Goal: Information Seeking & Learning: Learn about a topic

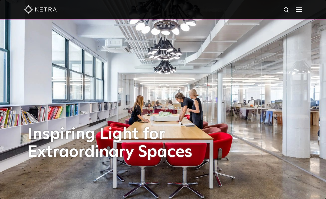
click at [301, 10] on img at bounding box center [298, 9] width 6 height 5
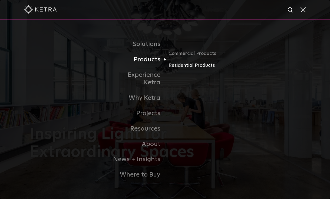
click at [179, 69] on link "Residential Products" at bounding box center [194, 66] width 52 height 8
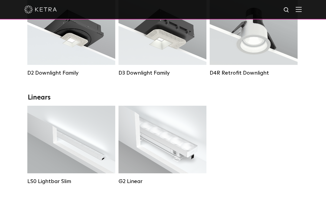
scroll to position [113, 0]
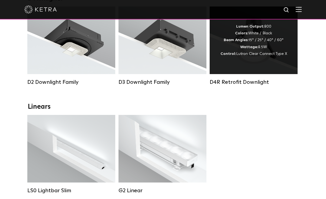
click at [256, 59] on div "Lumen Output: 800 Colors: White / Black Beam Angles: 15° / 25° / 40° / 60° Watt…" at bounding box center [253, 40] width 88 height 68
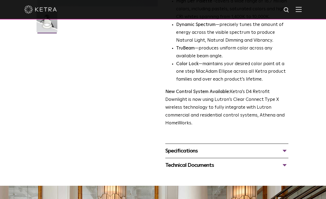
scroll to position [170, 0]
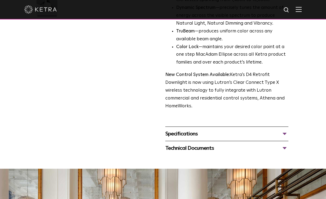
click at [222, 129] on div "Specifications" at bounding box center [226, 133] width 123 height 9
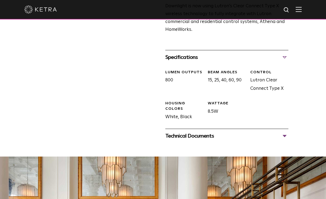
scroll to position [251, 0]
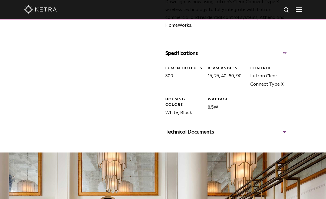
click at [192, 128] on div "Technical Documents" at bounding box center [226, 132] width 123 height 9
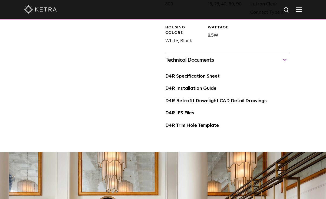
scroll to position [324, 0]
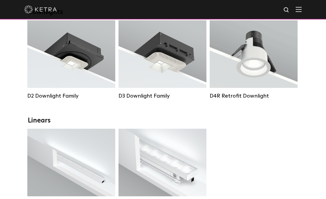
scroll to position [95, 0]
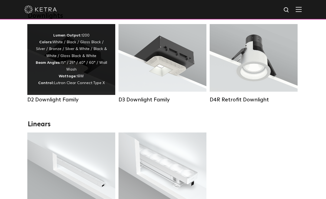
click at [74, 87] on div "Lumen Output: 1200 Colors: White / Black / Gloss Black / Silver / Bronze / Silv…" at bounding box center [71, 59] width 88 height 71
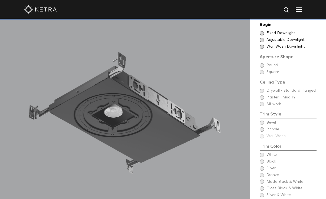
scroll to position [436, 0]
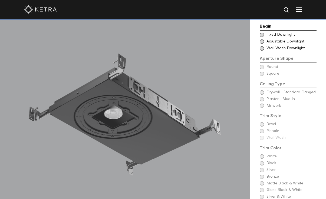
click at [262, 100] on div "Begin Choose Aperture Shape Fixed Downlight Choose Aperture Shape Adjustable Do…" at bounding box center [287, 116] width 57 height 187
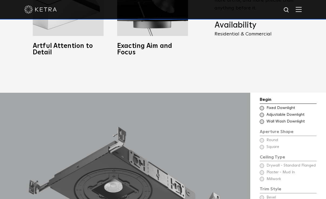
scroll to position [362, 0]
click at [262, 117] on span at bounding box center [261, 115] width 4 height 4
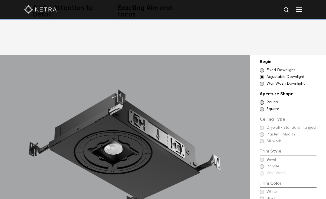
scroll to position [401, 0]
click at [263, 86] on span at bounding box center [261, 83] width 4 height 4
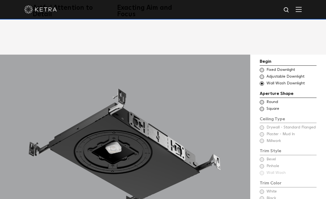
click at [262, 79] on span at bounding box center [261, 77] width 4 height 4
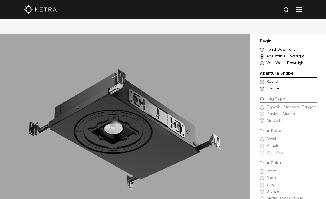
scroll to position [423, 0]
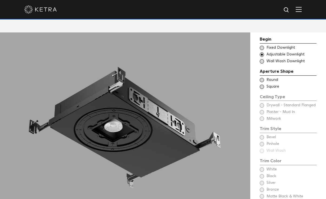
click at [263, 88] on span at bounding box center [261, 87] width 4 height 4
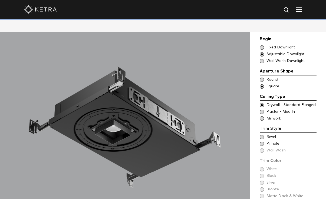
scroll to position [458, 0]
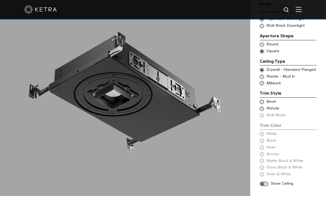
click at [263, 79] on span at bounding box center [261, 77] width 4 height 4
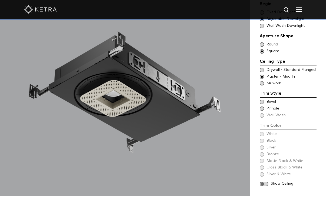
click at [263, 70] on span at bounding box center [261, 70] width 4 height 4
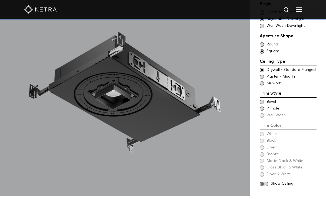
click at [260, 85] on span at bounding box center [261, 83] width 4 height 4
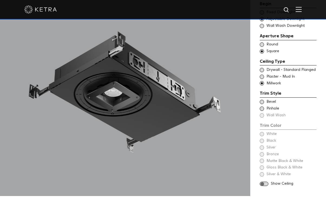
click at [262, 78] on span at bounding box center [261, 77] width 4 height 4
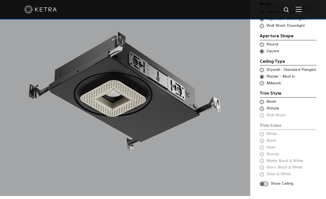
click at [263, 101] on div "Trim Color - Square - Flangeless Bevel" at bounding box center [287, 101] width 57 height 5
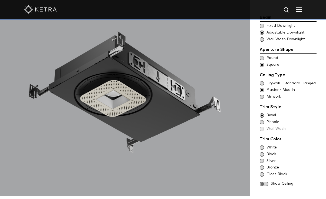
click at [263, 121] on span at bounding box center [261, 122] width 4 height 4
click at [261, 115] on span at bounding box center [261, 115] width 4 height 4
click at [263, 128] on div "Trim Color - Square - Flangeless Bevel Trim Color - Square - Pinhole - [GEOGRAP…" at bounding box center [287, 122] width 57 height 19
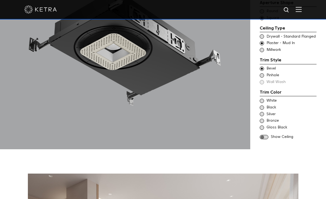
scroll to position [506, 0]
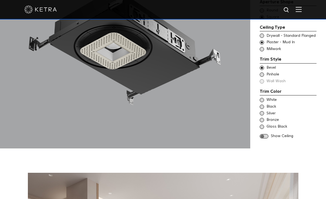
click at [262, 101] on span at bounding box center [261, 100] width 4 height 4
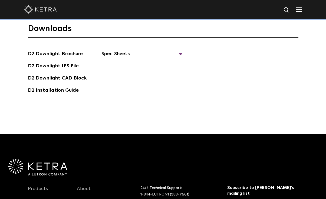
scroll to position [1422, 0]
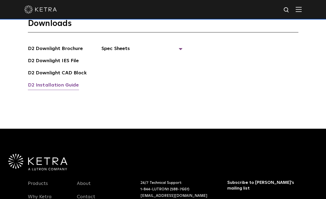
click at [58, 81] on link "D2 Installation Guide" at bounding box center [53, 85] width 51 height 9
